Goal: Communication & Community: Answer question/provide support

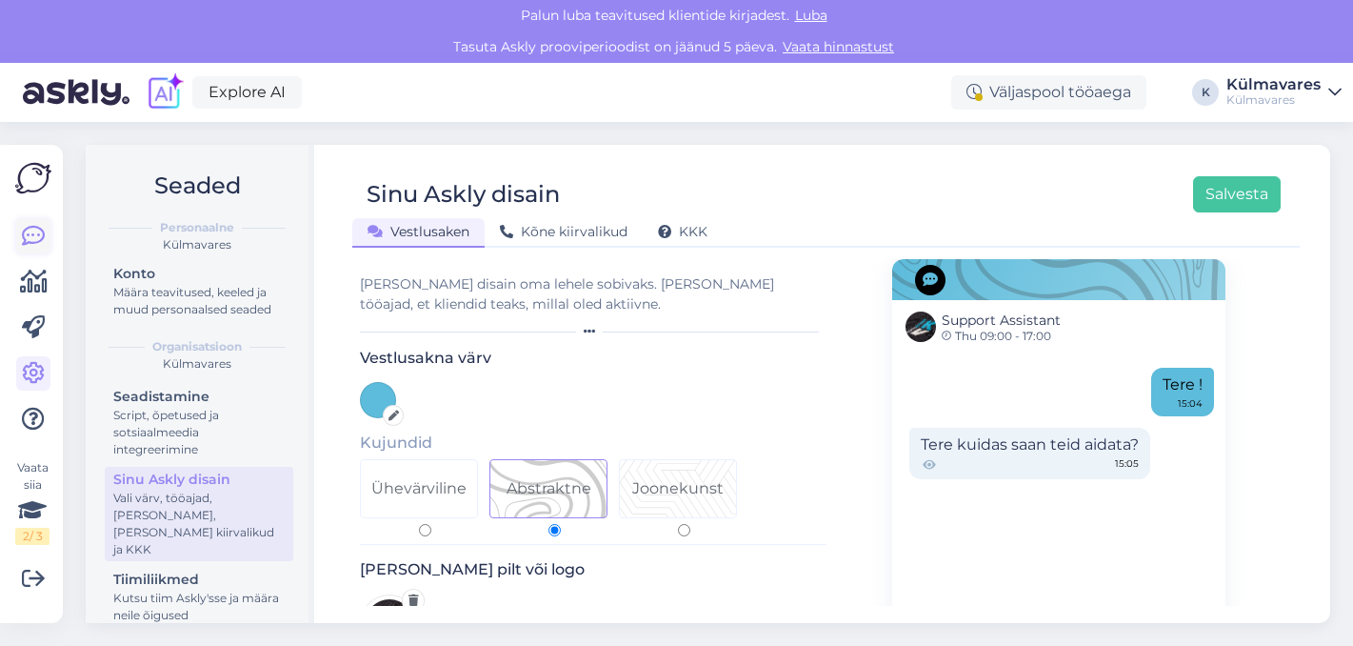
click at [34, 241] on icon at bounding box center [33, 236] width 23 height 23
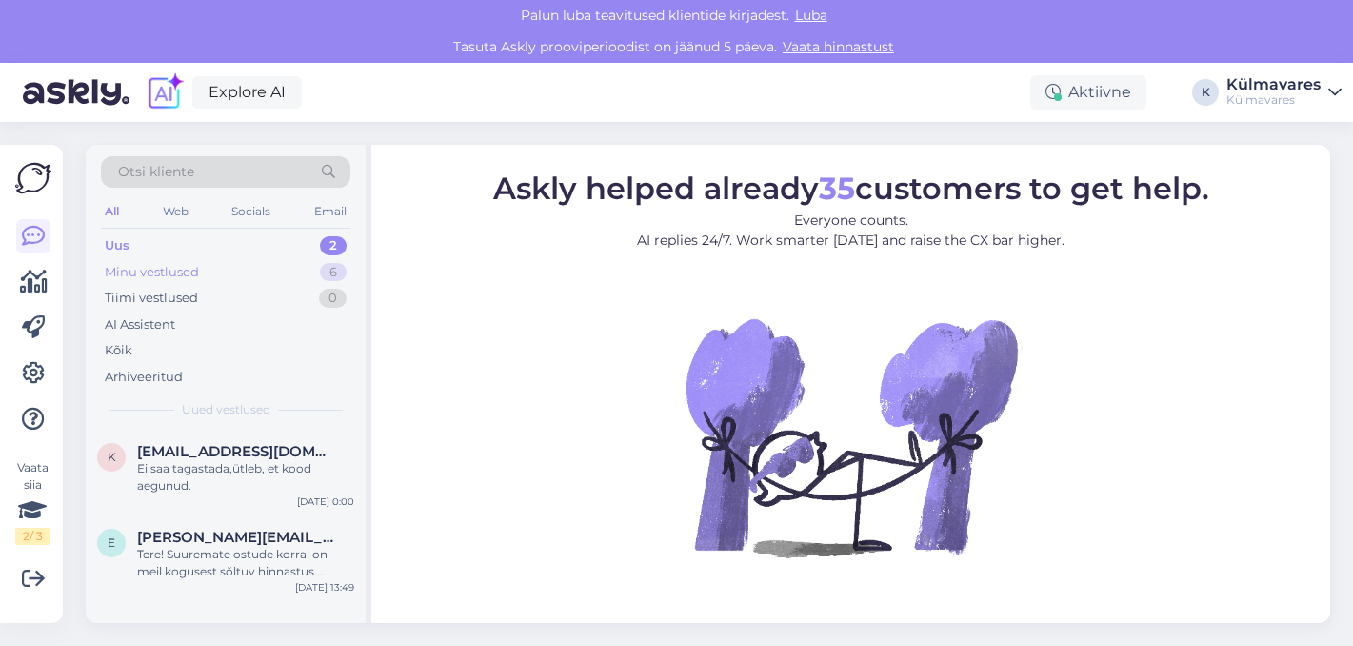
click at [227, 269] on div "Minu vestlused 6" at bounding box center [225, 272] width 249 height 27
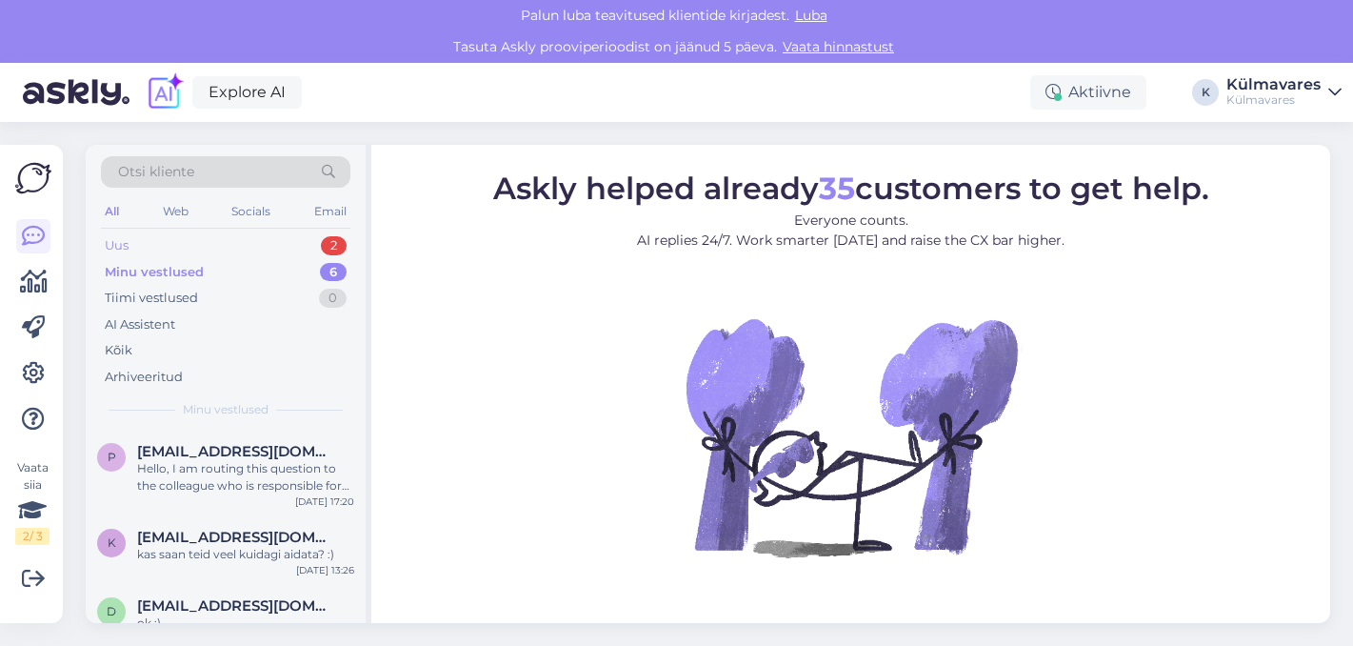
click at [222, 247] on div "Uus 2" at bounding box center [225, 245] width 249 height 27
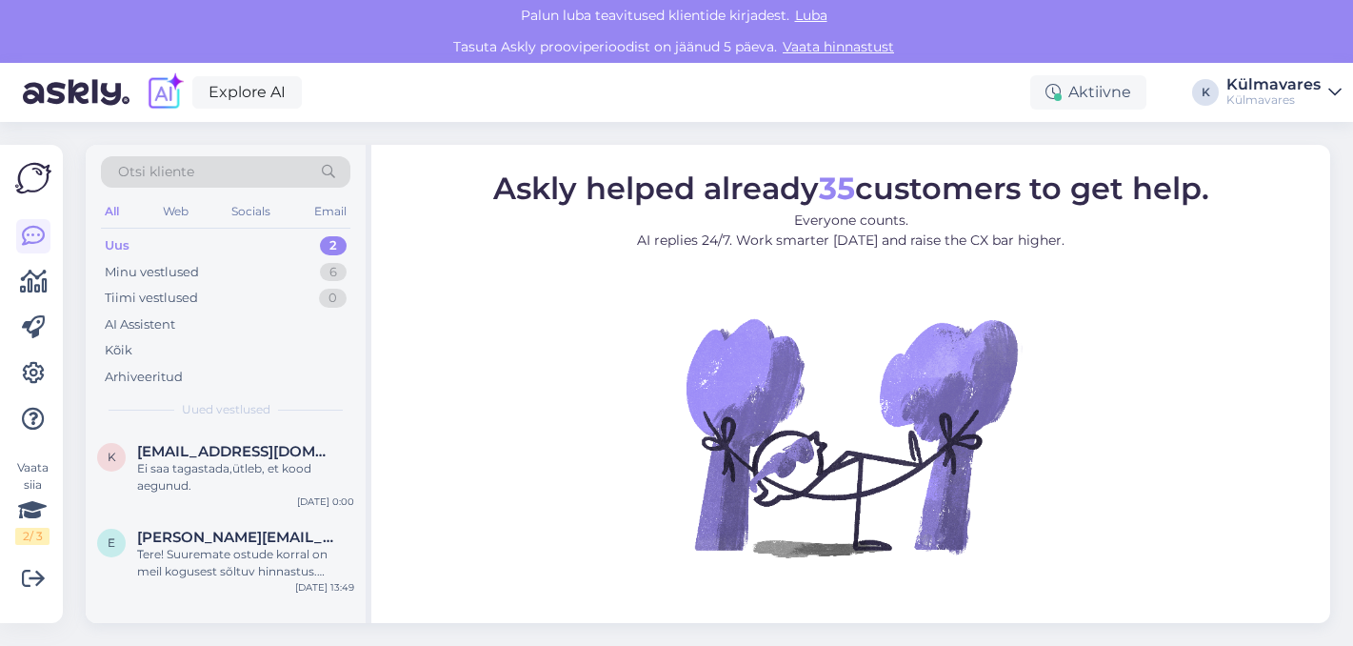
click at [191, 245] on div "Uus 2" at bounding box center [225, 245] width 249 height 27
click at [245, 455] on span "[EMAIL_ADDRESS][DOMAIN_NAME]" at bounding box center [236, 451] width 198 height 17
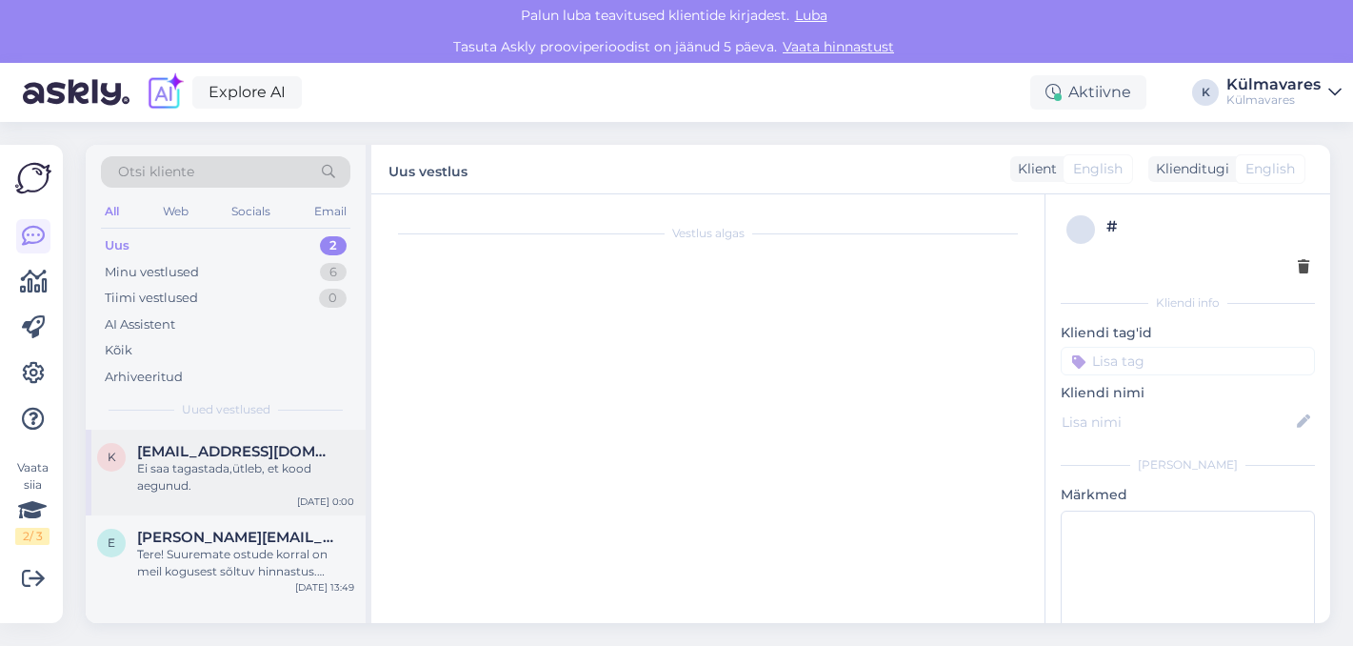
click at [260, 467] on div "Ei saa tagastada,ütleb, et kood aegunud." at bounding box center [245, 477] width 217 height 34
click at [260, 466] on div "Ei saa tagastada,ütleb, et kood aegunud." at bounding box center [245, 477] width 217 height 34
click at [184, 214] on div "Web" at bounding box center [175, 211] width 33 height 25
click at [209, 475] on div "Ei saa tagastada,ütleb, et kood aegunud." at bounding box center [245, 477] width 217 height 34
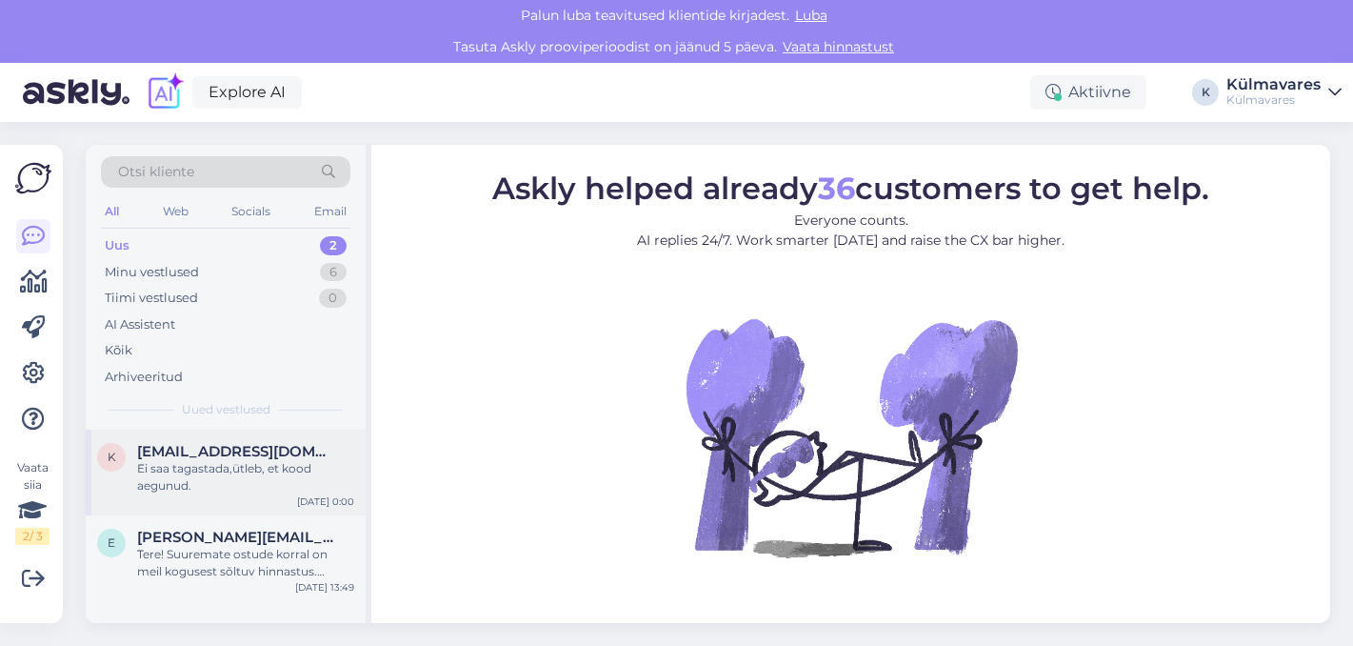
click at [212, 464] on div "Ei saa tagastada,ütleb, et kood aegunud." at bounding box center [245, 477] width 217 height 34
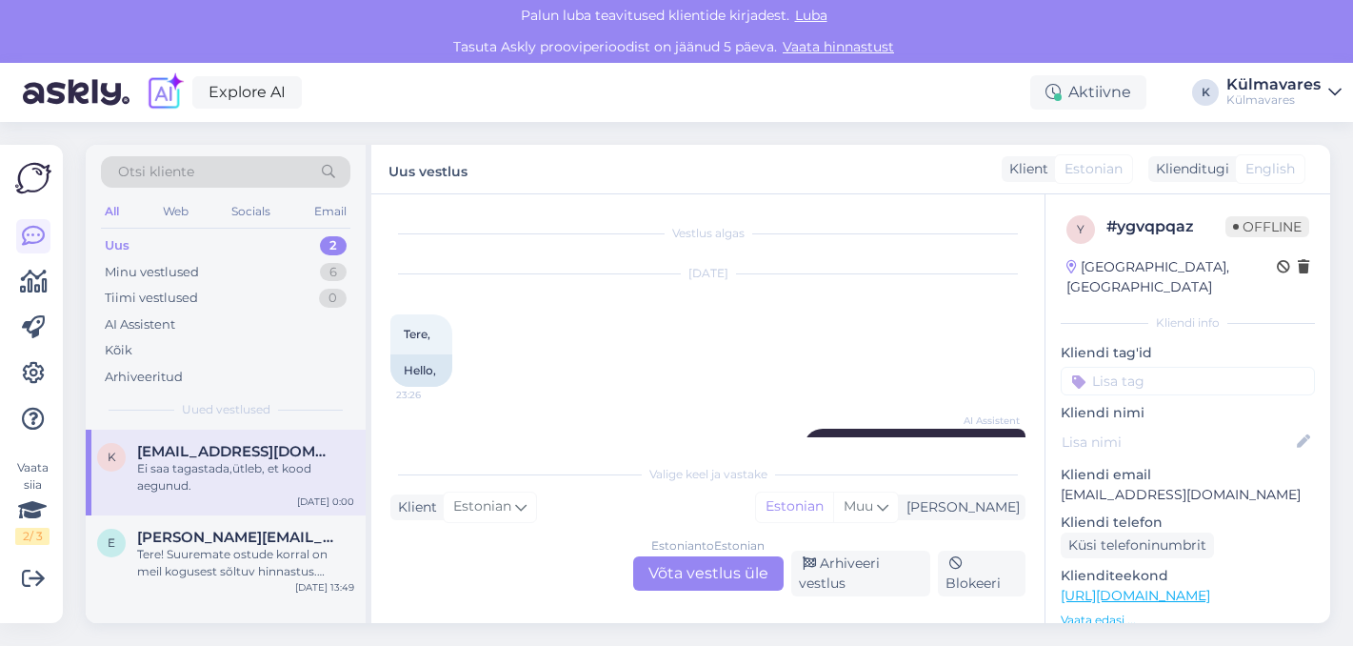
scroll to position [919, 0]
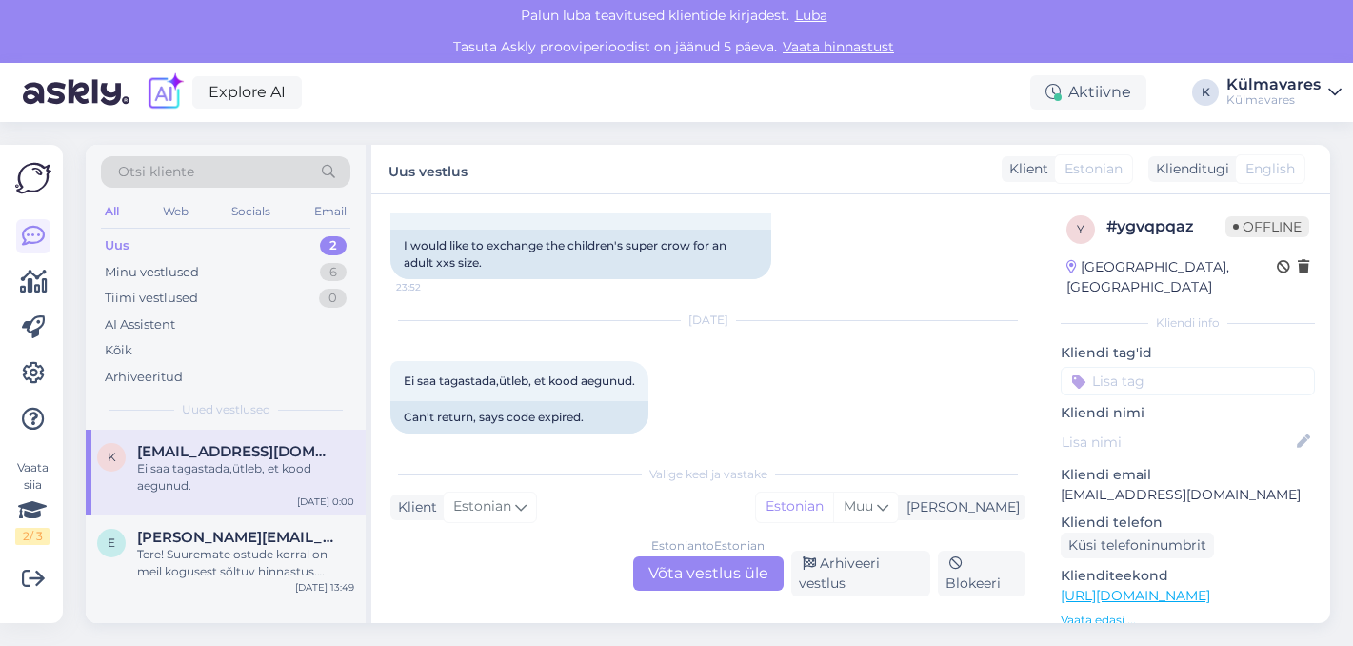
click at [706, 568] on div "Estonian to Estonian Võta vestlus üle" at bounding box center [708, 573] width 150 height 34
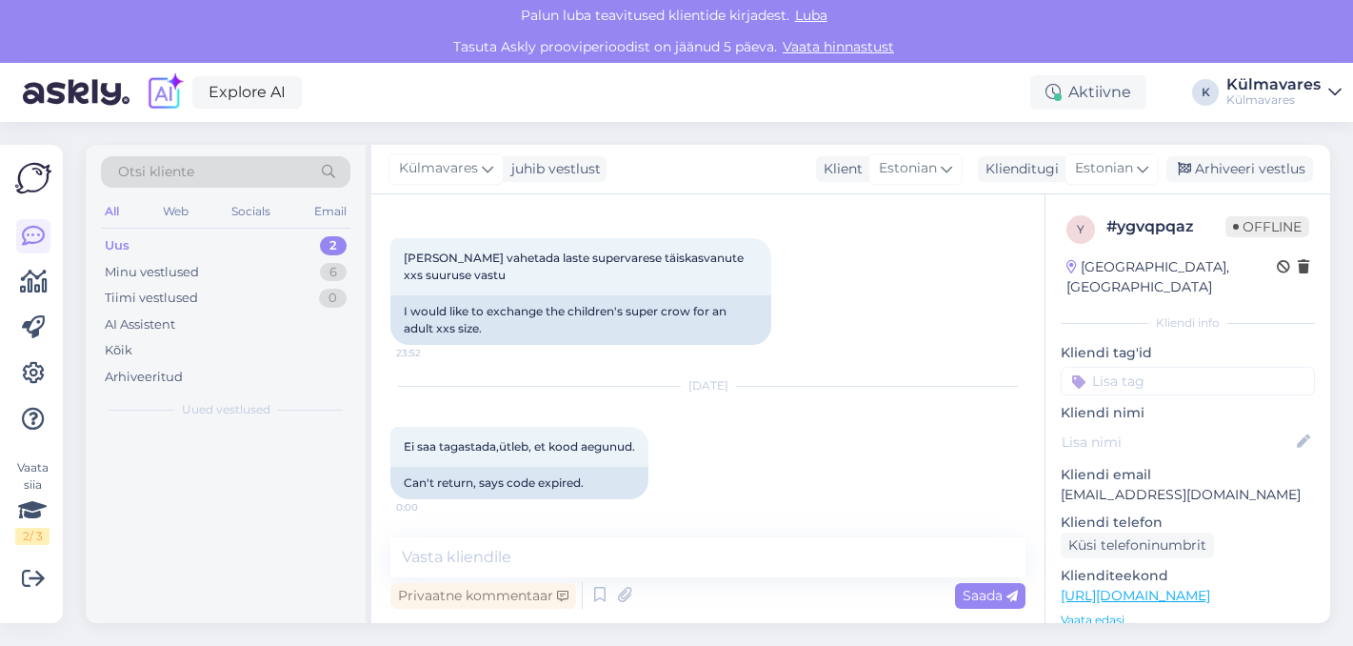
scroll to position [836, 0]
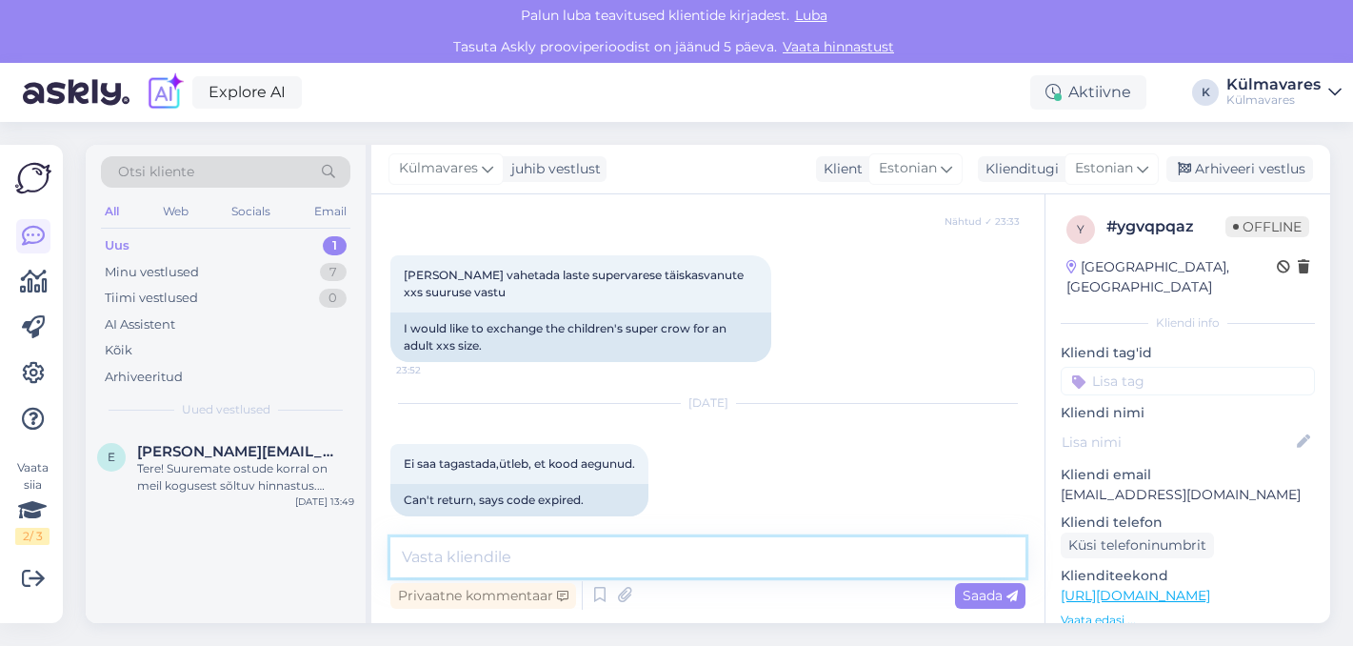
click at [499, 554] on textarea at bounding box center [707, 557] width 635 height 40
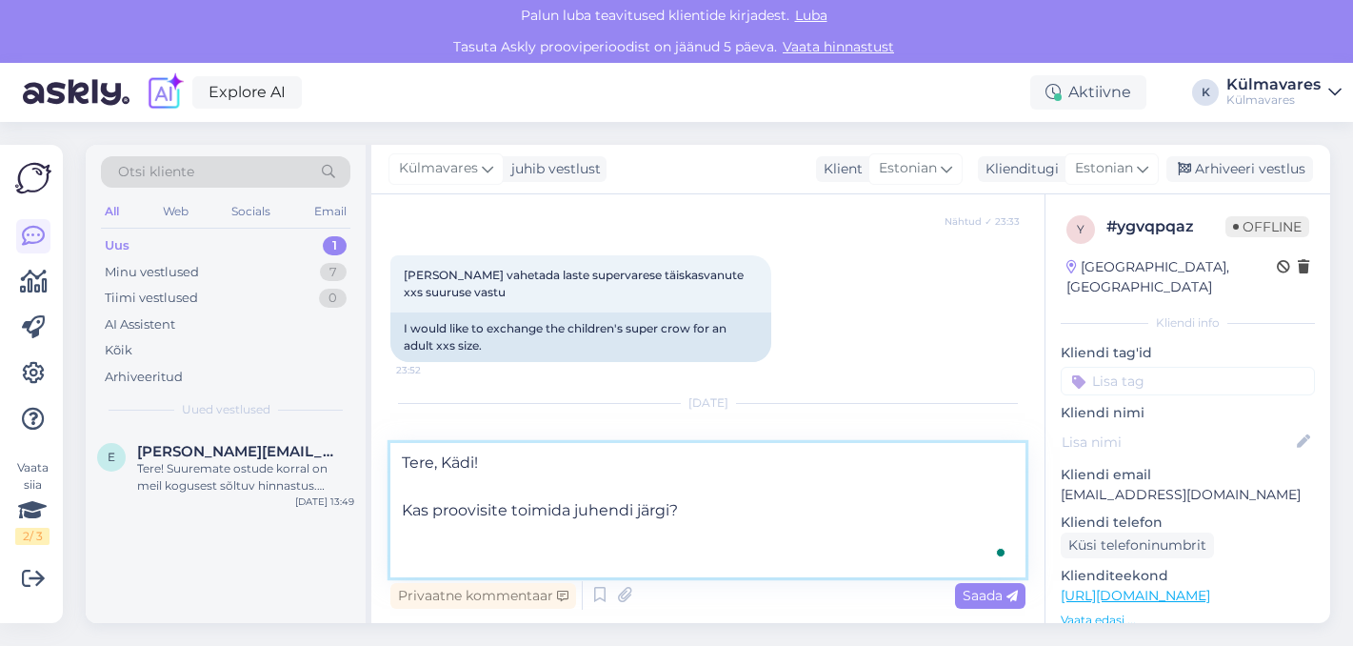
paste textarea "Kui tellisite paki Smartposti pakiautomaati, saate selle tagastada, kasutades ü…"
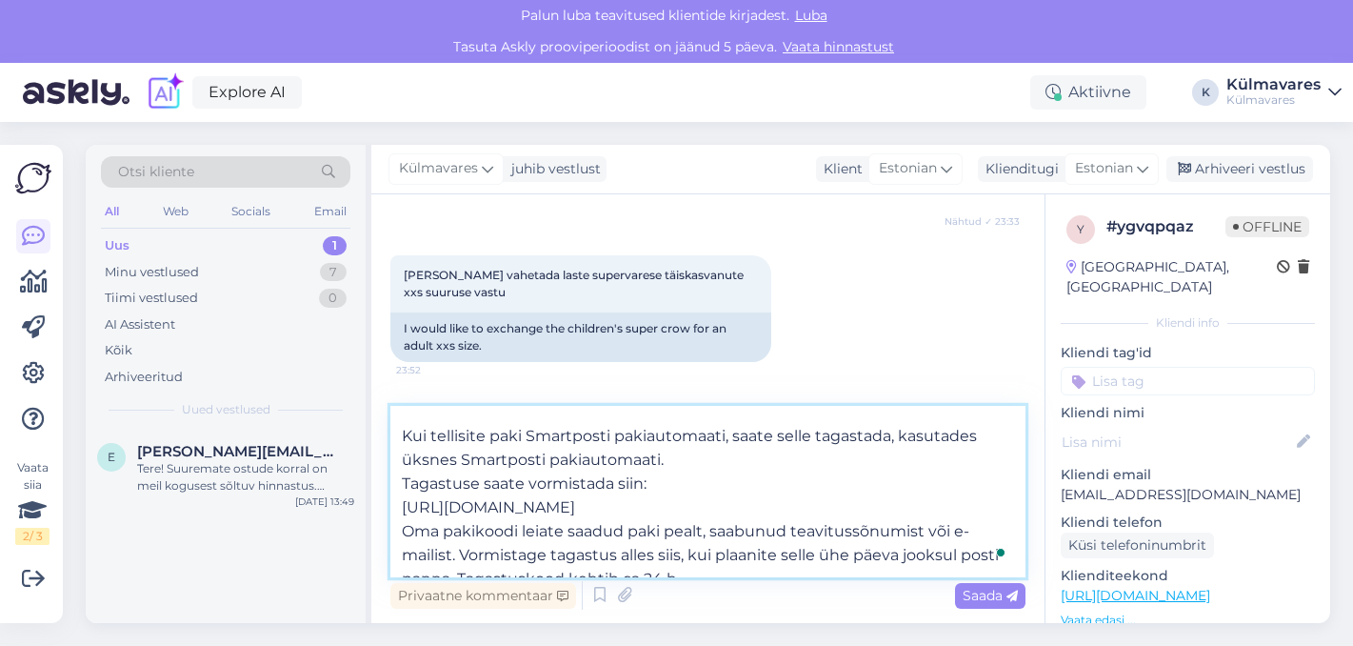
scroll to position [0, 0]
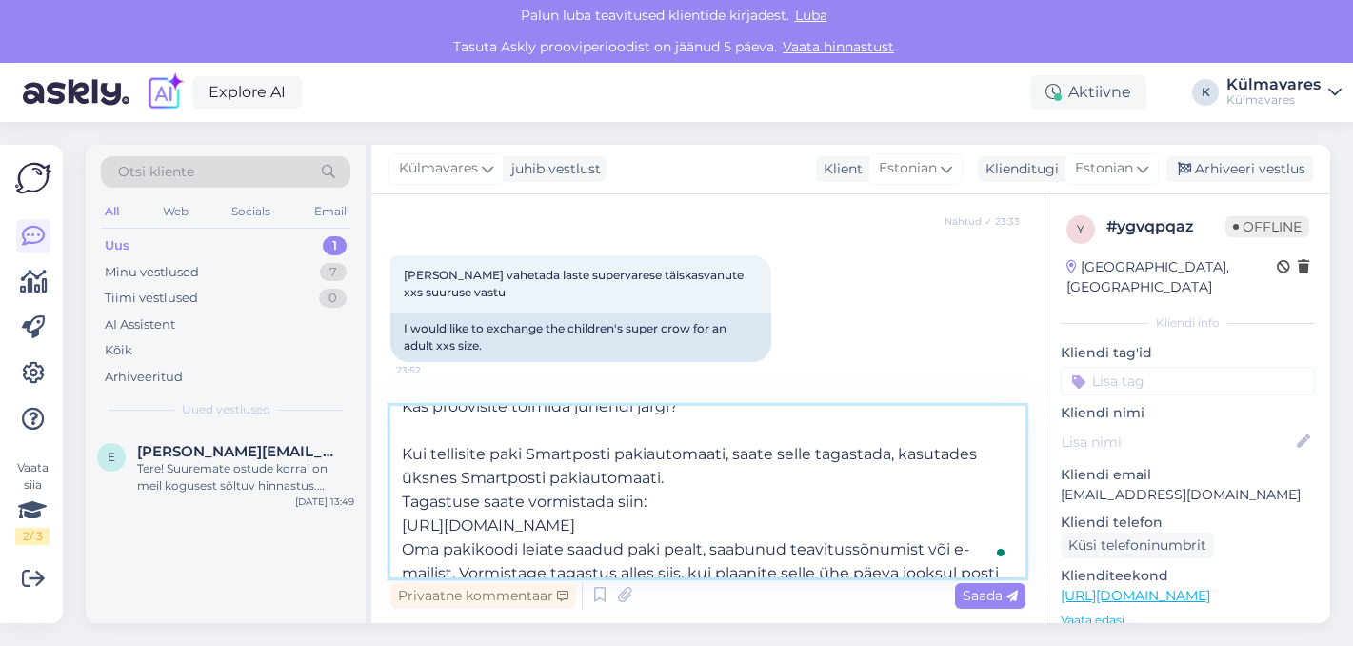
drag, startPoint x: 677, startPoint y: 476, endPoint x: 394, endPoint y: 462, distance: 283.1
click at [394, 462] on textarea "Tere, Kädi! Kas proovisite toimida juhendi järgi? Kui tellisite paki Smartposti…" at bounding box center [707, 491] width 635 height 171
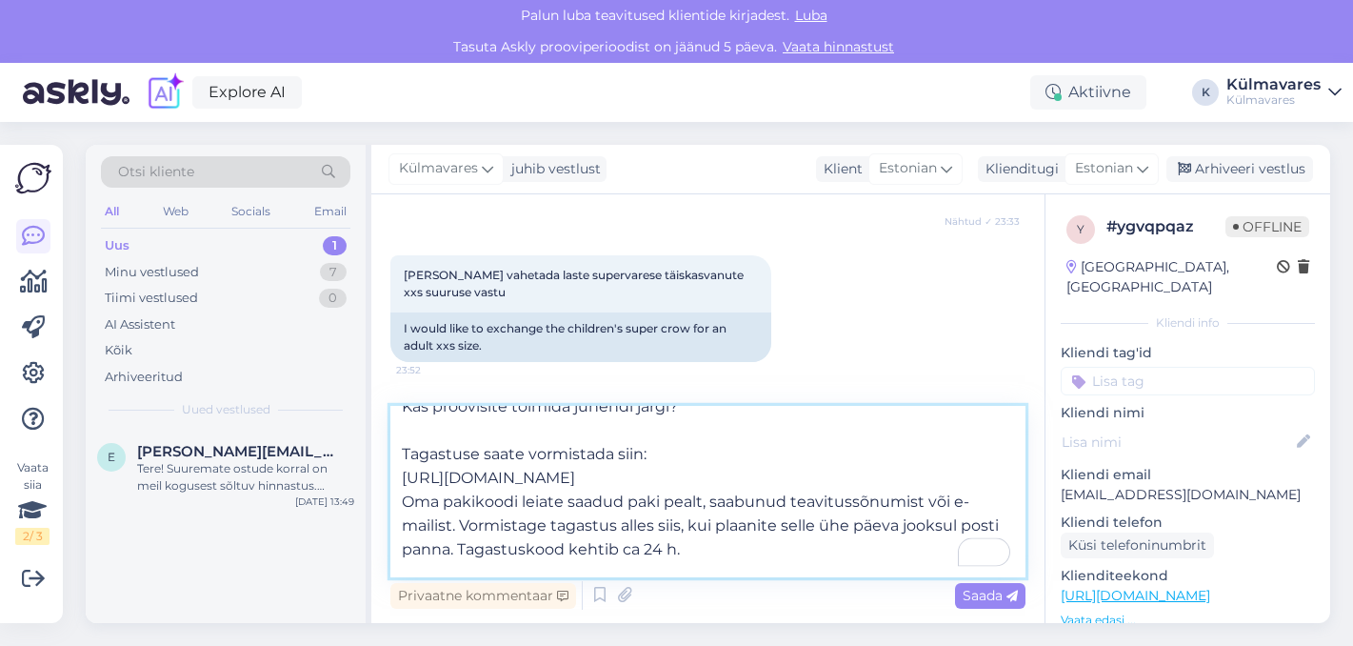
scroll to position [87, 0]
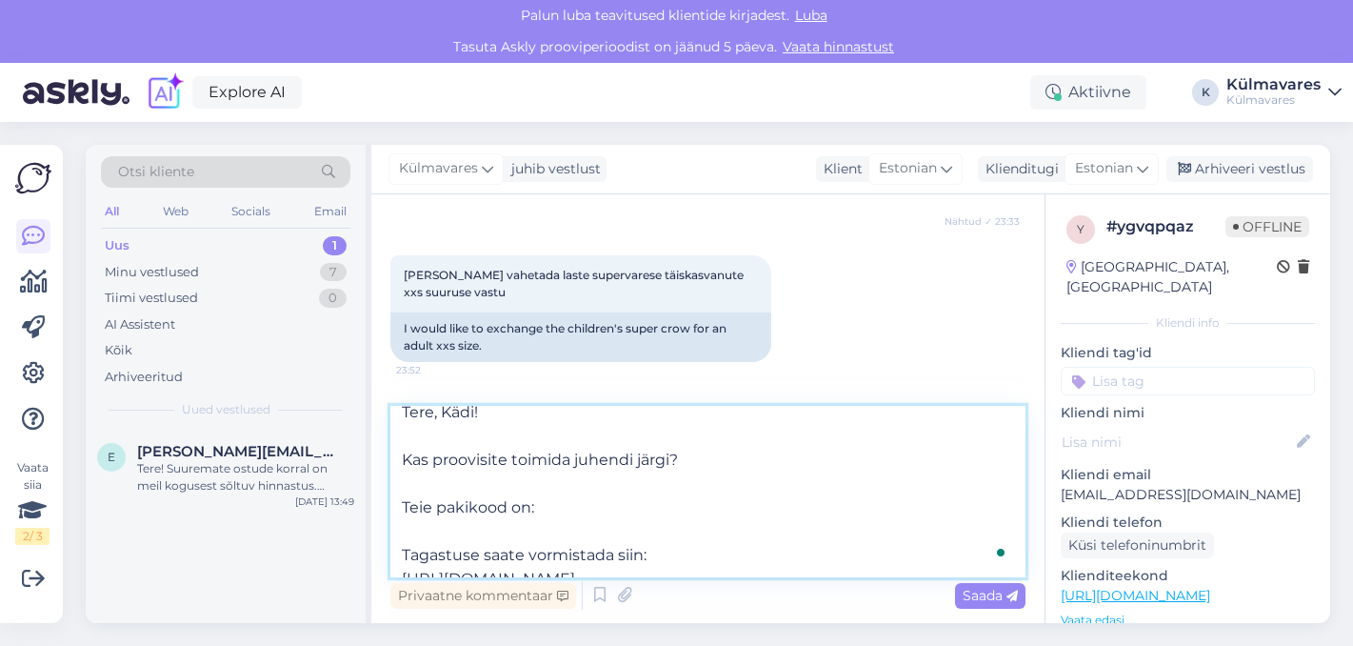
paste textarea "00364300487191234726"
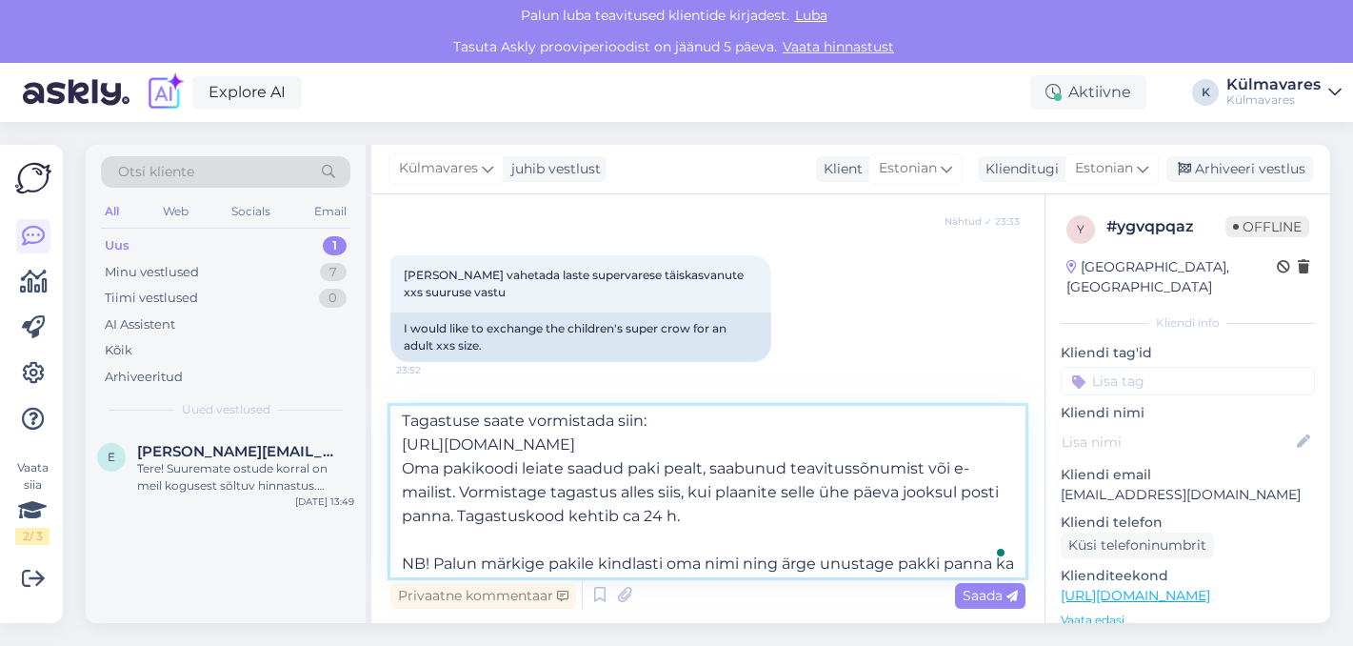
drag, startPoint x: 460, startPoint y: 488, endPoint x: 403, endPoint y: 471, distance: 59.6
click at [403, 471] on textarea "Tere, Kädi! Kas proovisite toimida juhendi järgi? Teie pakikood on: 00364300487…" at bounding box center [707, 491] width 635 height 171
type textarea "Tere, Kädi! Kas proovisite toimida juhendi järgi? Teie pakikood on: 00364300487…"
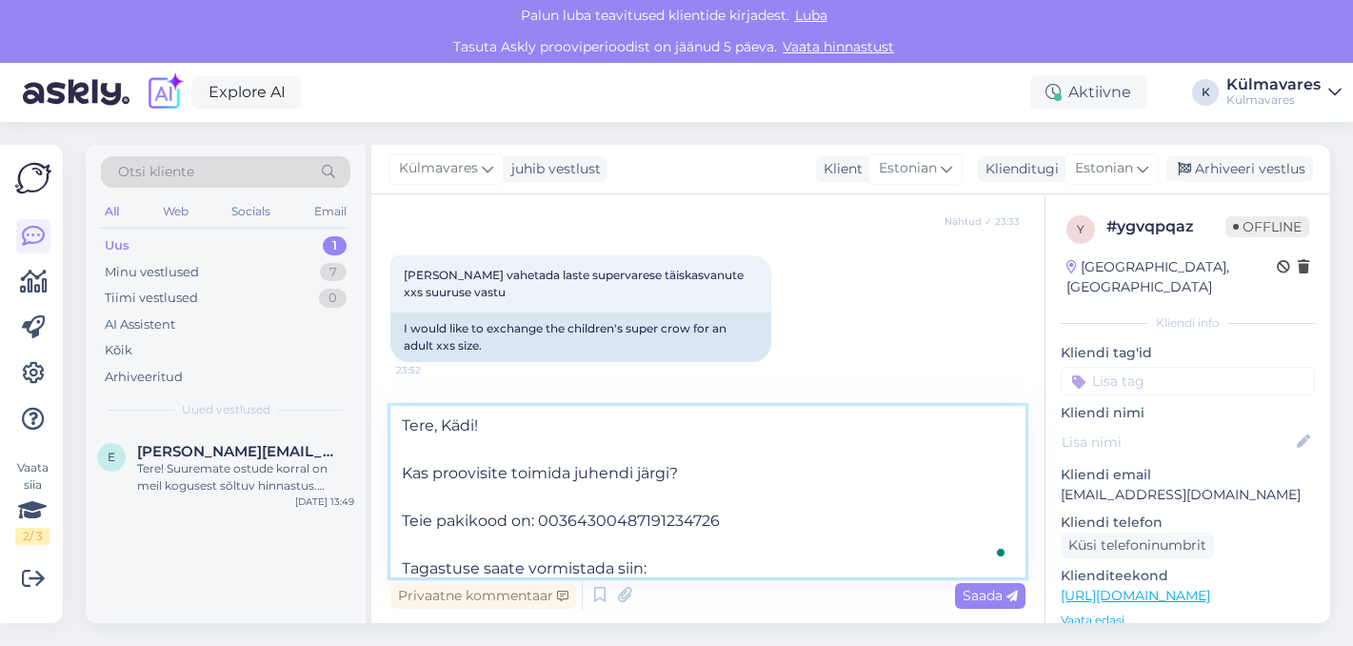
click at [586, 507] on textarea "Tere, Kädi! Kas proovisite toimida juhendi järgi? Teie pakikood on: 00364300487…" at bounding box center [707, 491] width 635 height 171
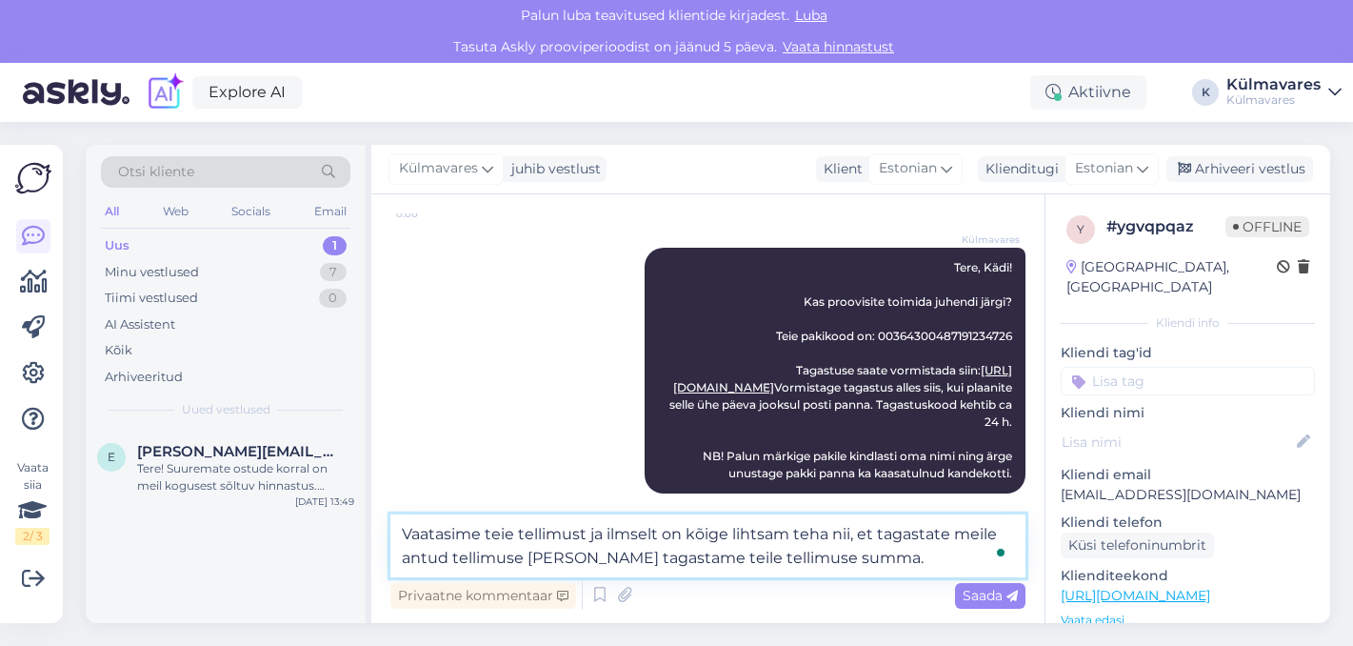
scroll to position [1170, 0]
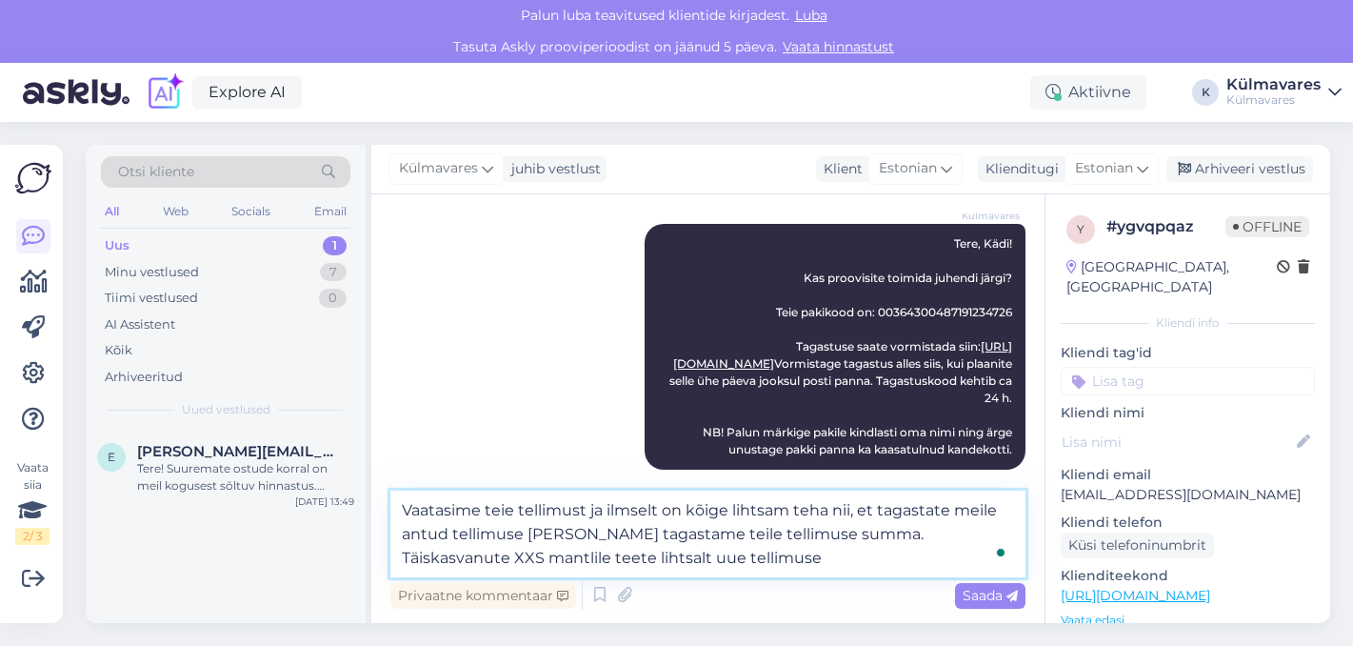
type textarea "Vaatasime teie tellimust ja ilmselt on kõige lihtsam teha nii, et tagastate mei…"
click at [867, 527] on textarea "Vaatasime teie tellimust ja ilmselt on kõige lihtsam teha nii, et tagastate mei…" at bounding box center [707, 533] width 635 height 87
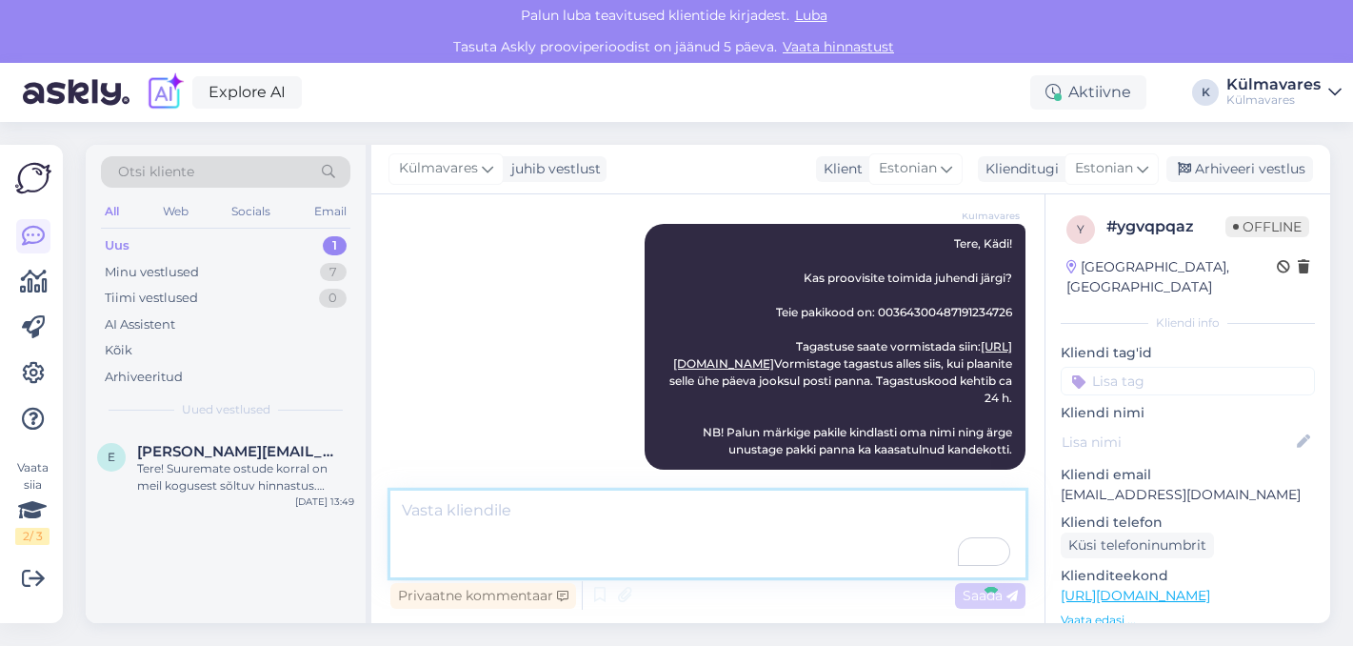
scroll to position [0, 0]
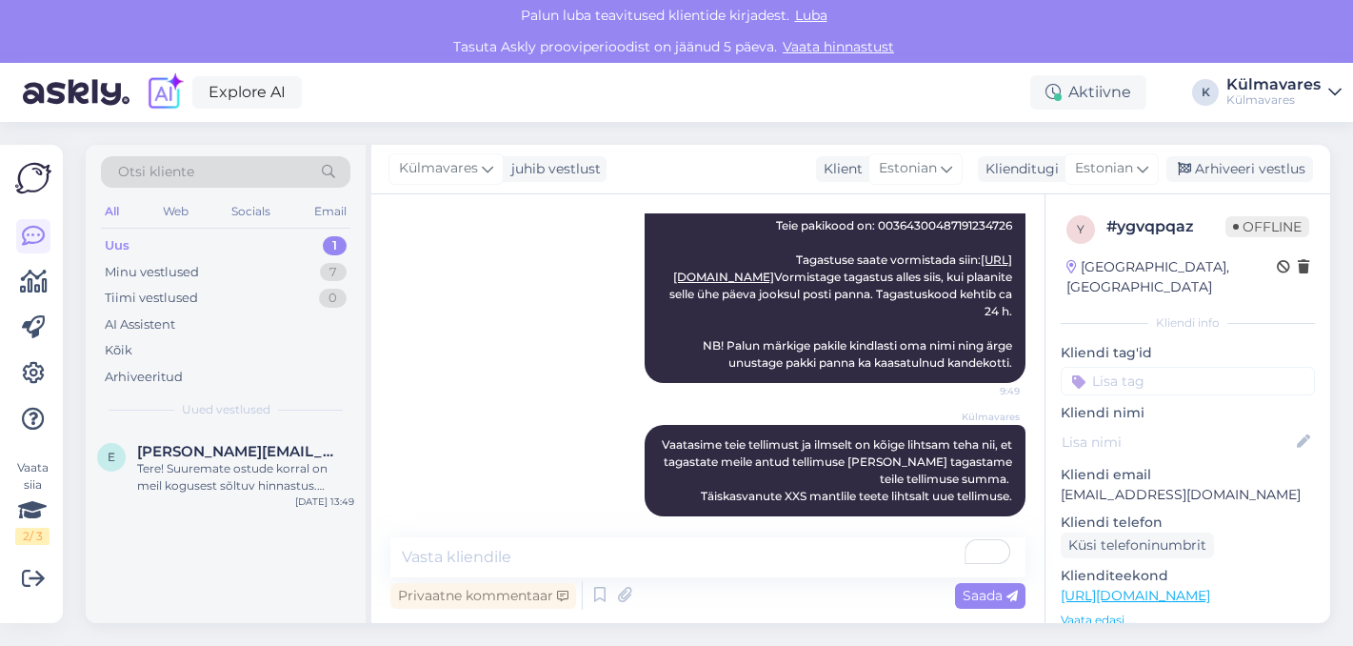
click at [289, 250] on div "Uus 1" at bounding box center [225, 245] width 249 height 27
click at [232, 463] on div "Tere! Suuremate ostude korral on meil kogusest sõltuv hinnastus. Personaalse hi…" at bounding box center [245, 477] width 217 height 34
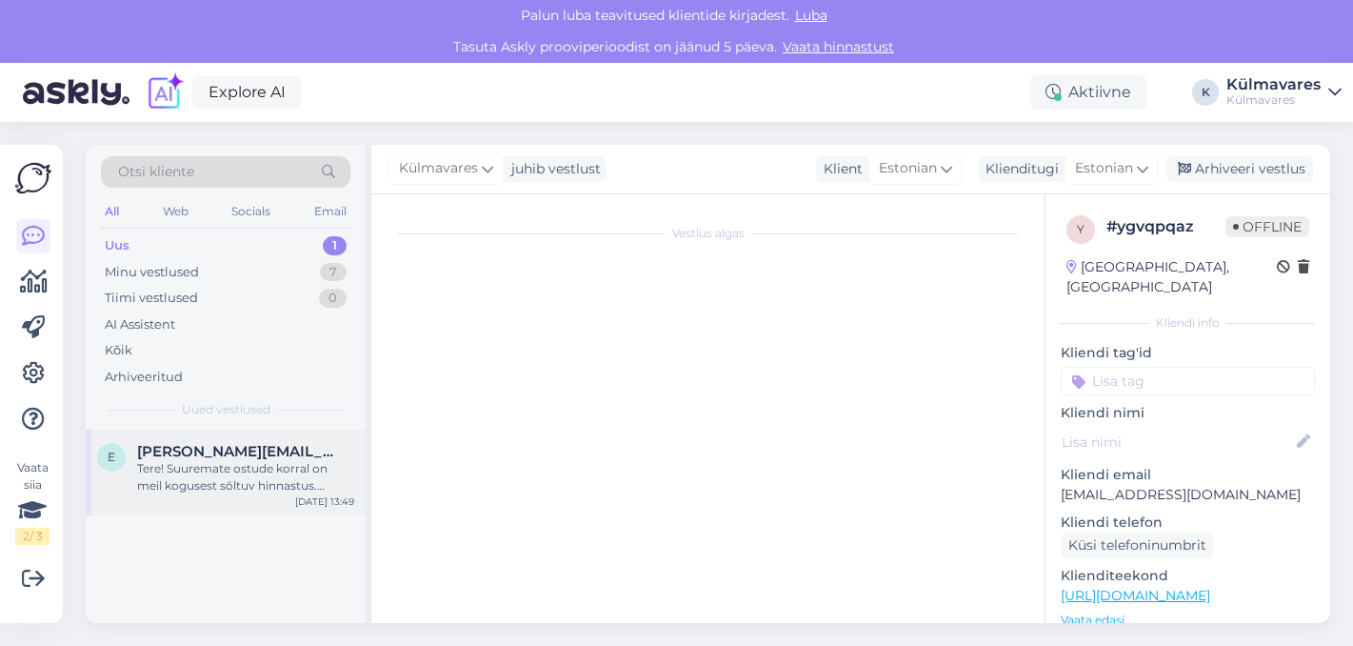
scroll to position [549, 0]
